Goal: Feedback & Contribution: Contribute content

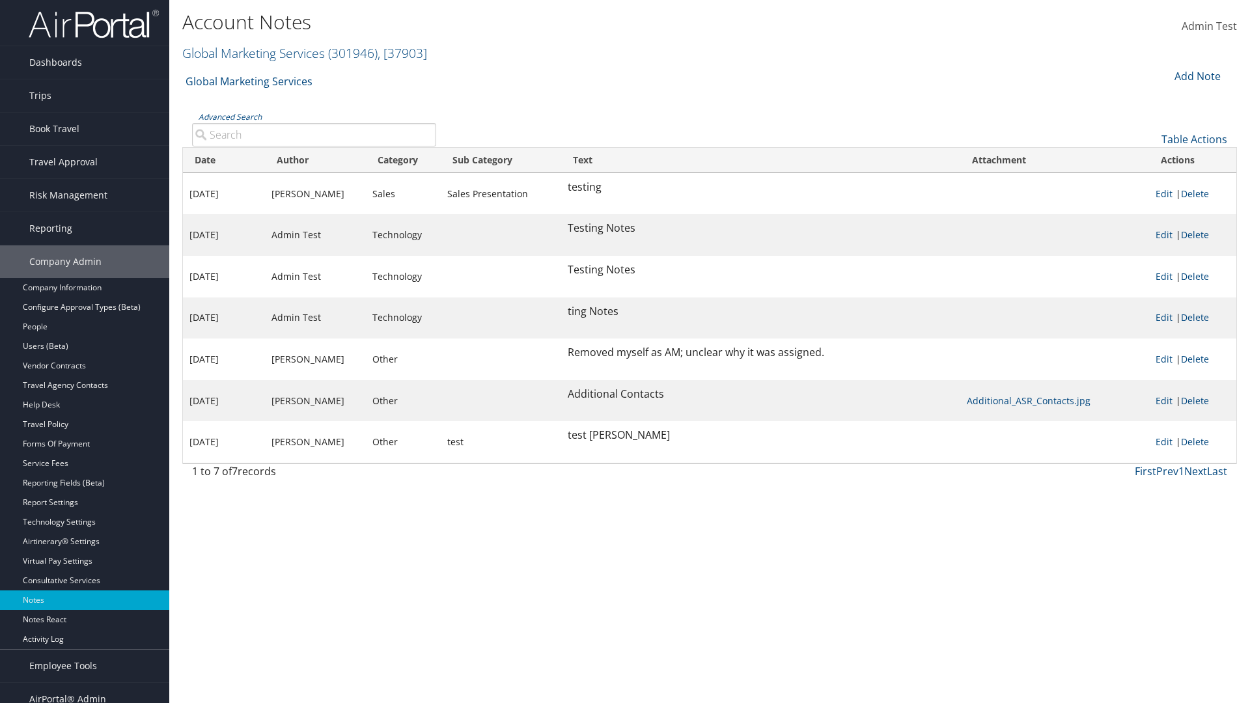
click at [1196, 76] on div "Add Note" at bounding box center [1197, 76] width 62 height 16
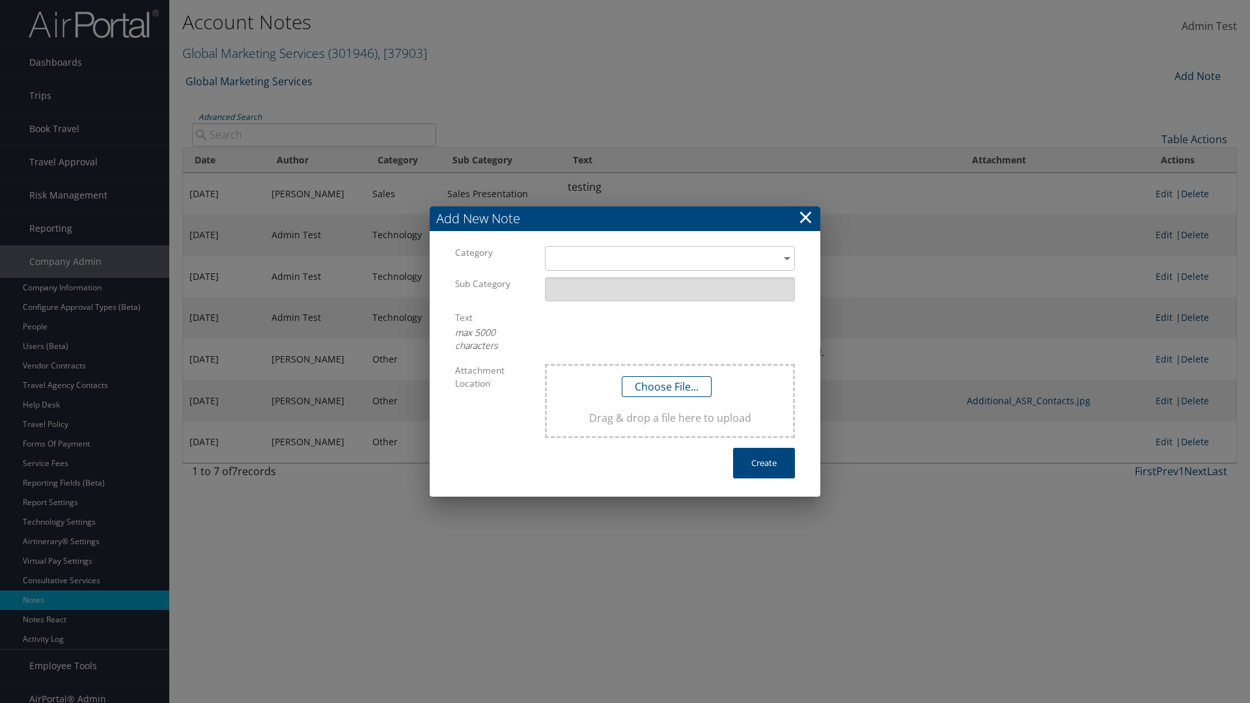
click at [625, 219] on h3 "Add New Note" at bounding box center [625, 218] width 391 height 25
click at [670, 258] on div "​" at bounding box center [670, 258] width 250 height 24
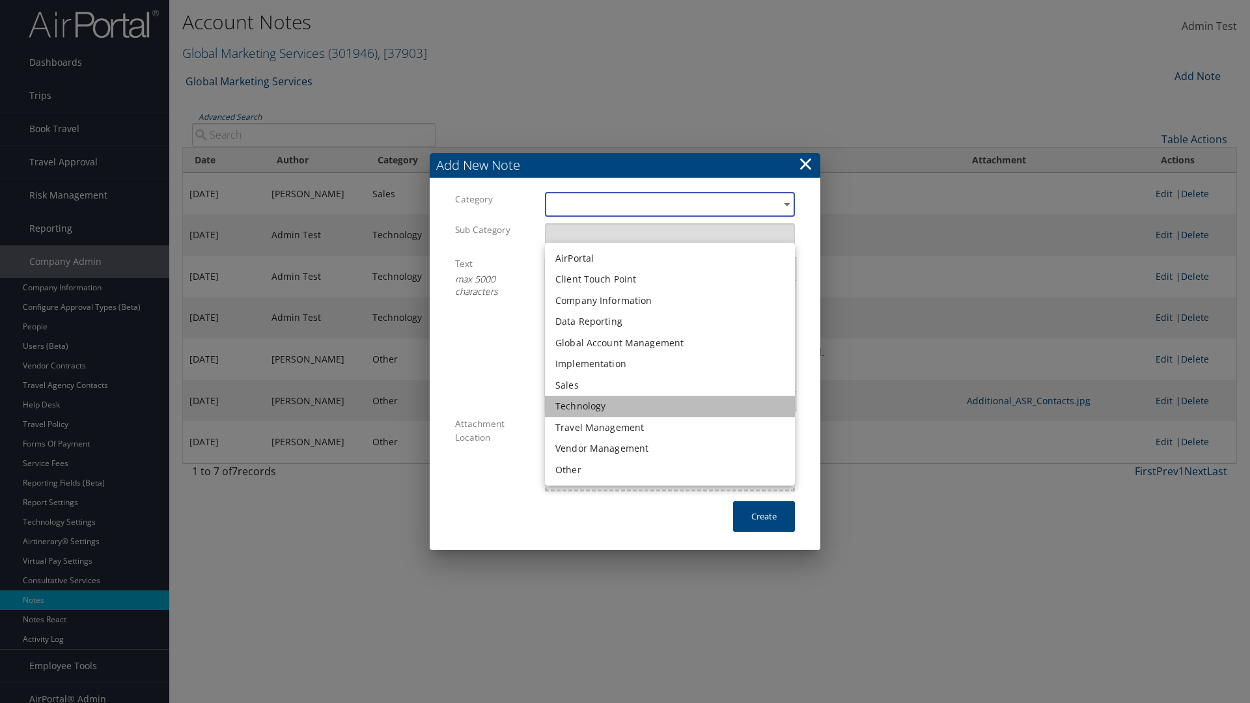
click at [670, 406] on li "Technology" at bounding box center [670, 406] width 250 height 21
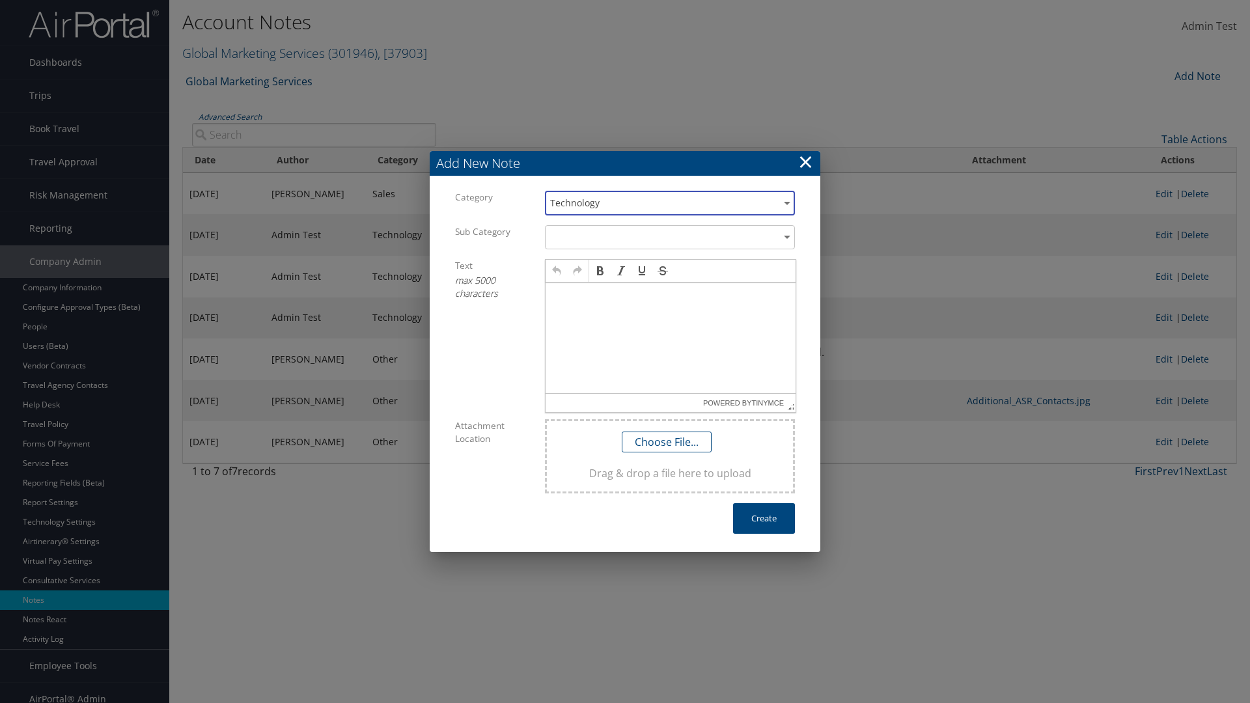
click at [671, 294] on p at bounding box center [671, 295] width 240 height 10
click at [764, 518] on button "Create" at bounding box center [764, 518] width 62 height 31
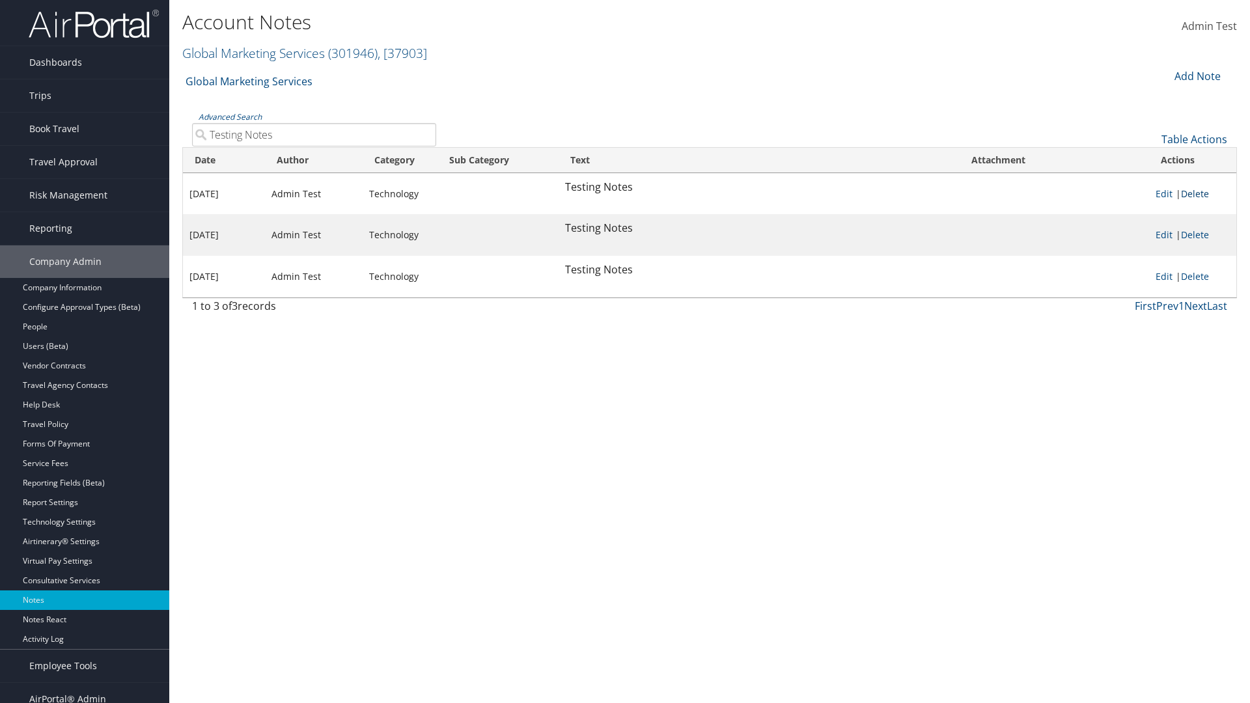
type input "Testing Notes"
click at [1197, 193] on link "Delete" at bounding box center [1195, 194] width 28 height 12
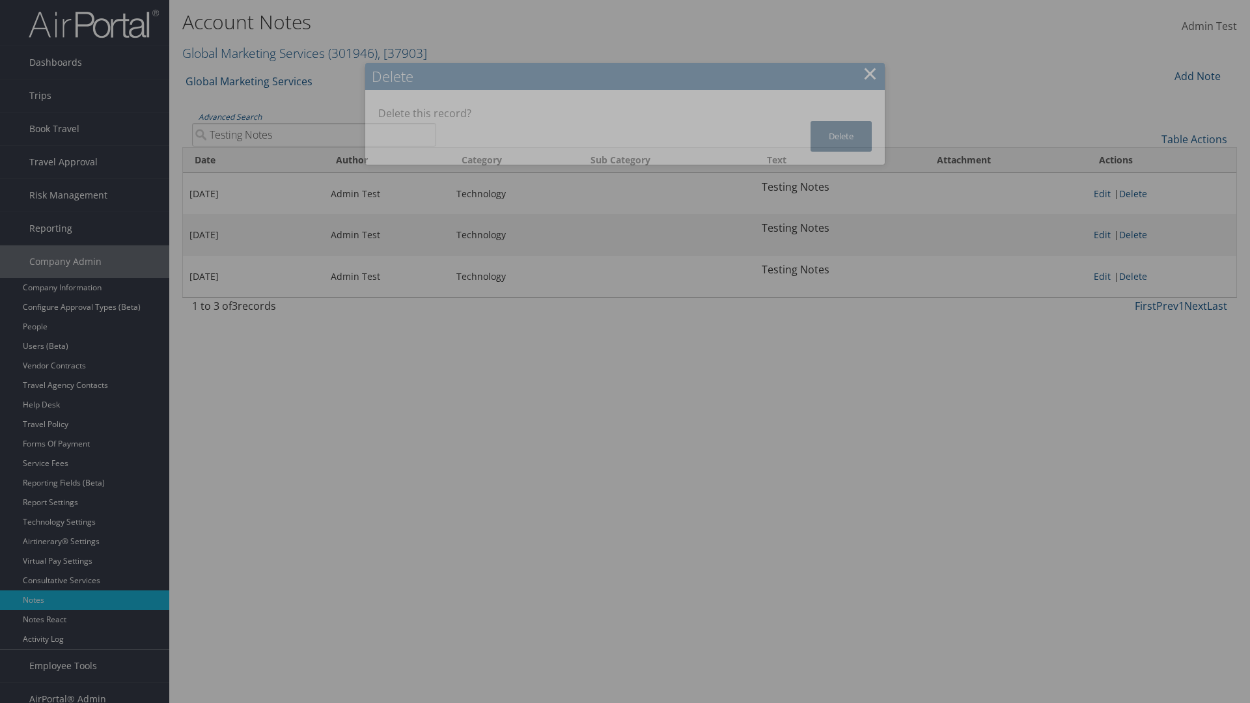
click at [841, 136] on button "Delete" at bounding box center [841, 136] width 61 height 31
